Goal: Check status: Check status

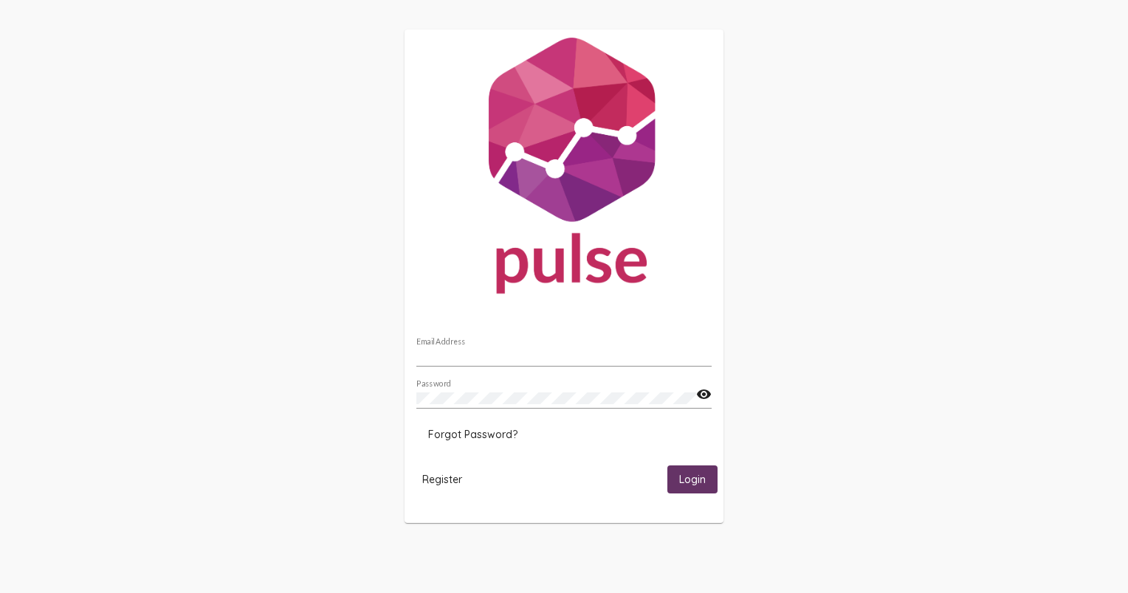
type input "[EMAIL_ADDRESS][DOMAIN_NAME]"
click at [684, 478] on span "Login" at bounding box center [692, 480] width 27 height 13
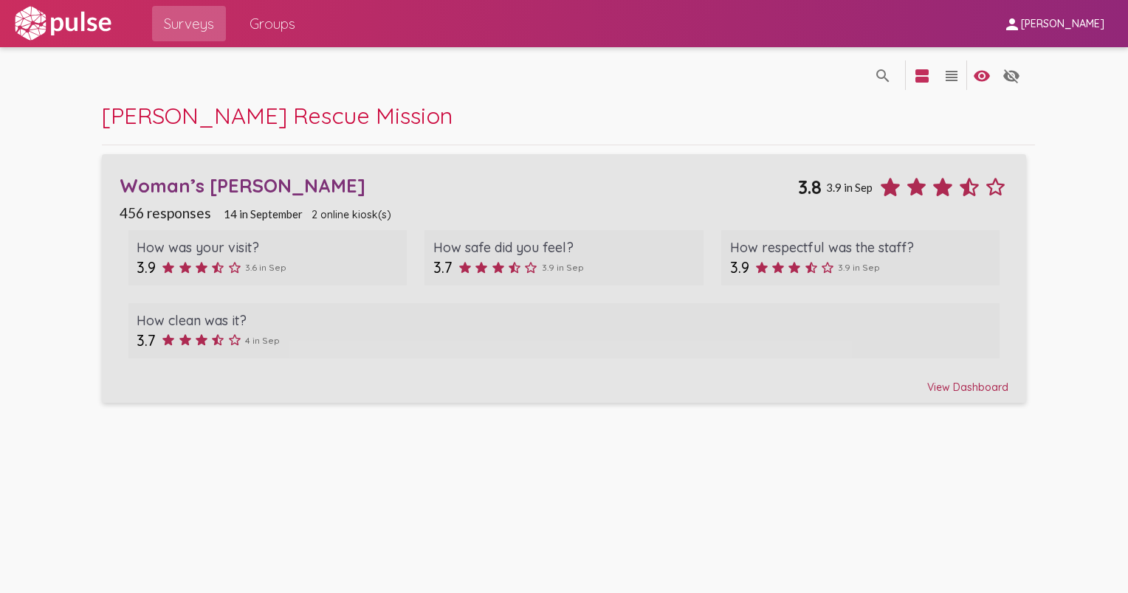
click at [948, 382] on div "View Dashboard" at bounding box center [564, 381] width 889 height 27
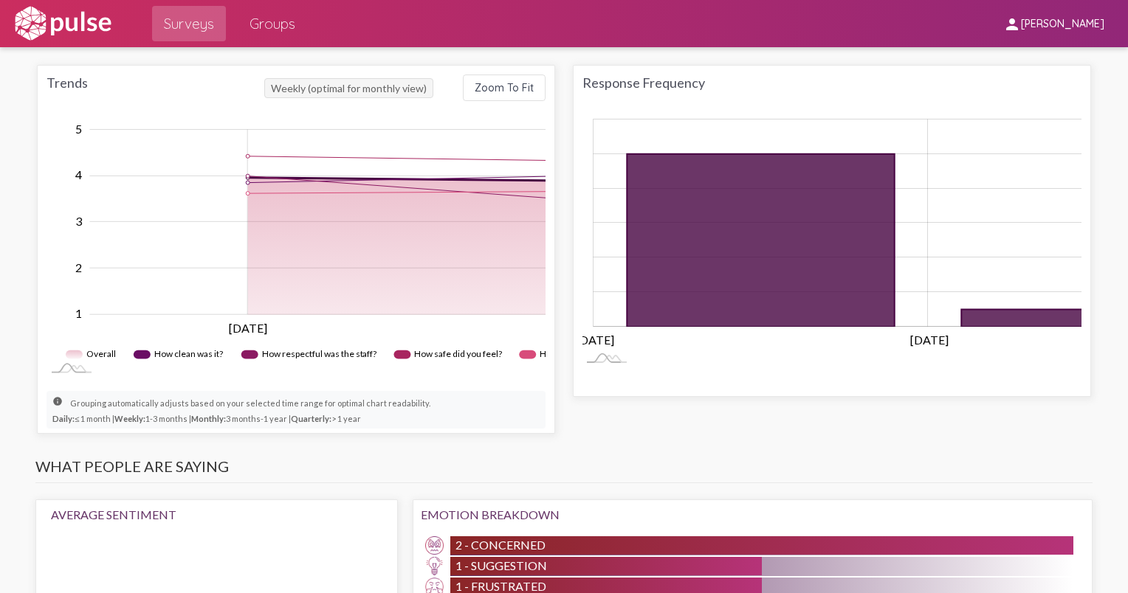
scroll to position [831, 0]
click at [186, 349] on rect "Legend" at bounding box center [180, 356] width 93 height 22
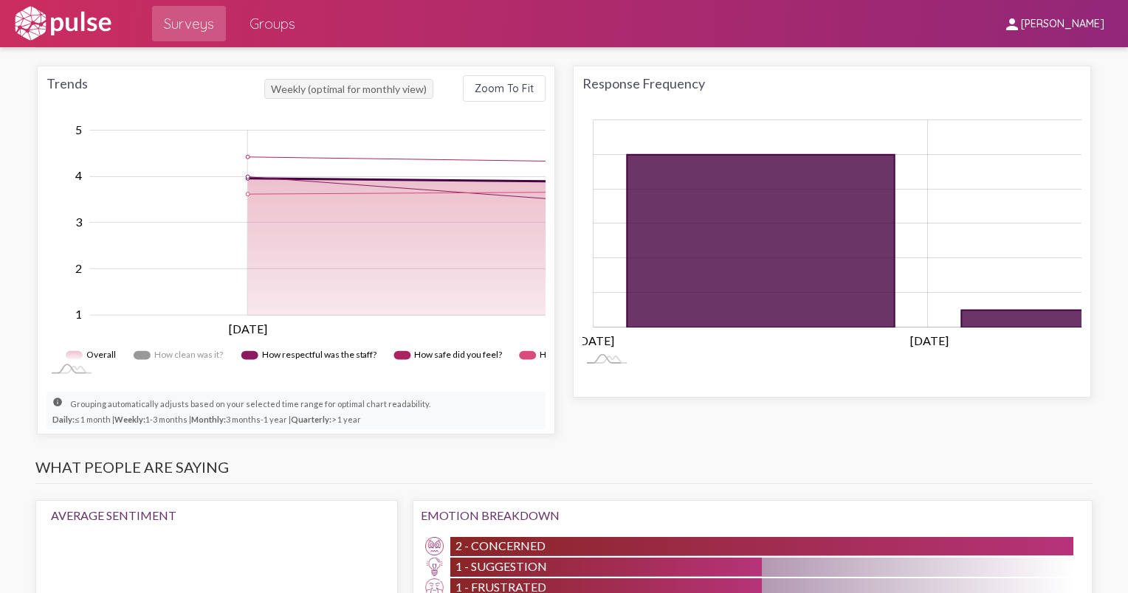
click at [186, 349] on rect "Legend" at bounding box center [180, 356] width 93 height 22
